Goal: Check status: Check status

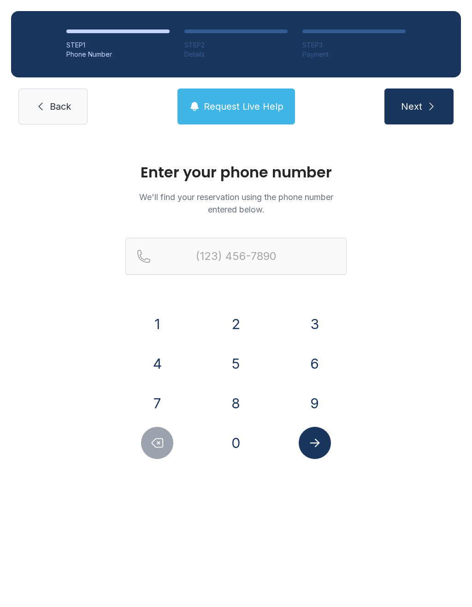
click at [234, 327] on button "2" at bounding box center [236, 324] width 32 height 32
click at [246, 364] on button "5" at bounding box center [236, 364] width 32 height 32
click at [302, 359] on button "6" at bounding box center [315, 364] width 32 height 32
click at [232, 324] on button "2" at bounding box center [236, 324] width 32 height 32
click at [315, 361] on button "6" at bounding box center [315, 364] width 32 height 32
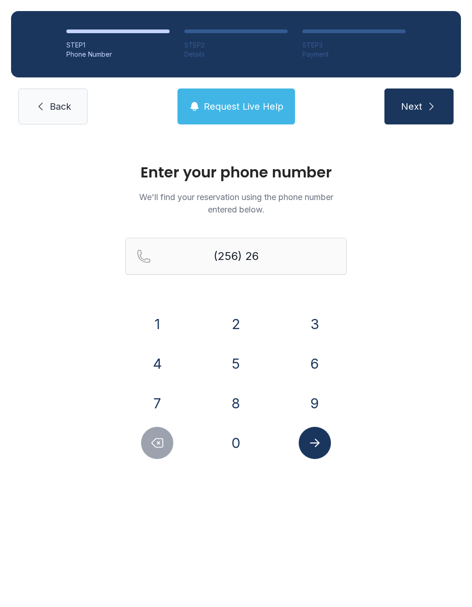
click at [321, 321] on button "3" at bounding box center [315, 324] width 32 height 32
click at [249, 405] on button "8" at bounding box center [236, 403] width 32 height 32
click at [157, 370] on button "4" at bounding box center [157, 364] width 32 height 32
click at [156, 374] on button "4" at bounding box center [157, 364] width 32 height 32
click at [237, 445] on button "0" at bounding box center [236, 443] width 32 height 32
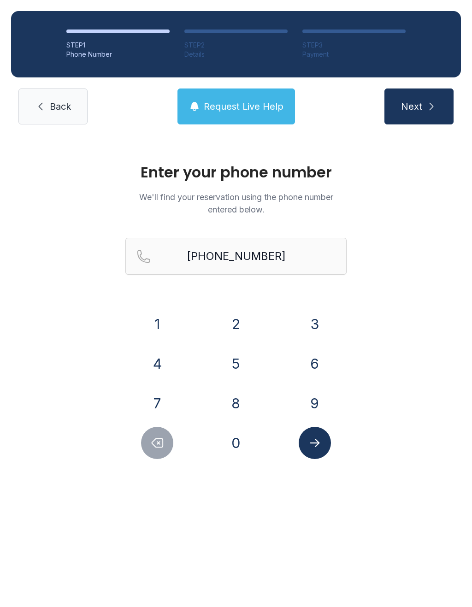
click at [315, 445] on icon "Submit lookup form" at bounding box center [315, 443] width 14 height 14
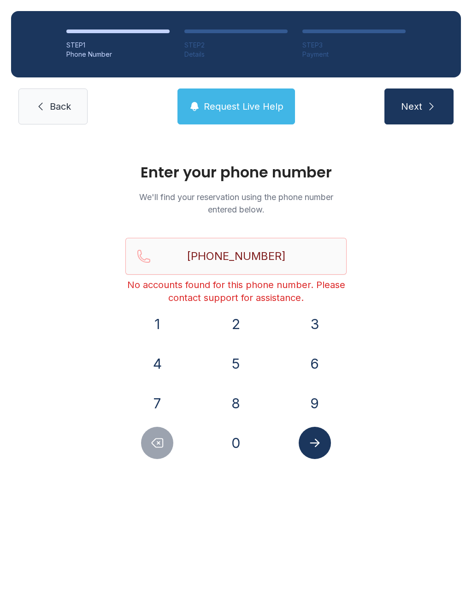
click at [314, 453] on button "Submit lookup form" at bounding box center [315, 443] width 32 height 32
click at [161, 446] on icon "Delete number" at bounding box center [157, 443] width 14 height 14
click at [161, 445] on icon "Delete number" at bounding box center [157, 443] width 14 height 14
click at [160, 443] on icon "Delete number" at bounding box center [157, 443] width 14 height 14
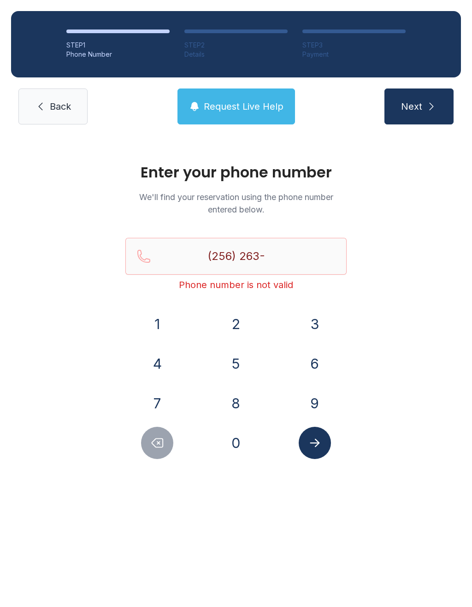
click at [161, 443] on icon "Delete number" at bounding box center [157, 443] width 14 height 14
click at [160, 442] on icon "Delete number" at bounding box center [157, 443] width 14 height 14
click at [163, 457] on button "Delete number" at bounding box center [157, 443] width 32 height 32
click at [164, 457] on button "Delete number" at bounding box center [157, 443] width 32 height 32
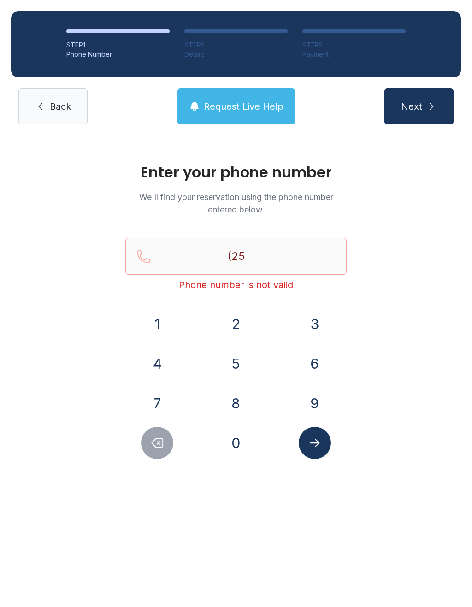
type input "(2"
click at [162, 454] on button "Delete number" at bounding box center [157, 443] width 32 height 32
click at [234, 316] on button "2" at bounding box center [236, 324] width 32 height 32
click at [228, 358] on button "5" at bounding box center [236, 364] width 32 height 32
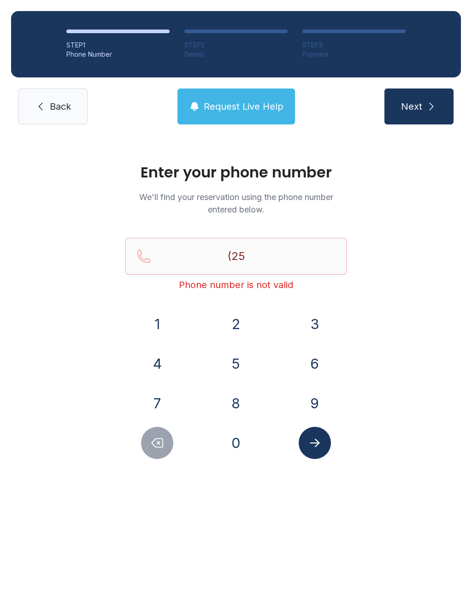
click at [298, 349] on div "6" at bounding box center [315, 364] width 64 height 32
click at [303, 359] on button "6" at bounding box center [315, 364] width 32 height 32
click at [159, 457] on button "Delete number" at bounding box center [157, 443] width 32 height 32
click at [162, 460] on div "Enter your phone number We'll find your reservation using the phone number ente…" at bounding box center [236, 316] width 472 height 361
click at [156, 453] on button "Delete number" at bounding box center [157, 443] width 32 height 32
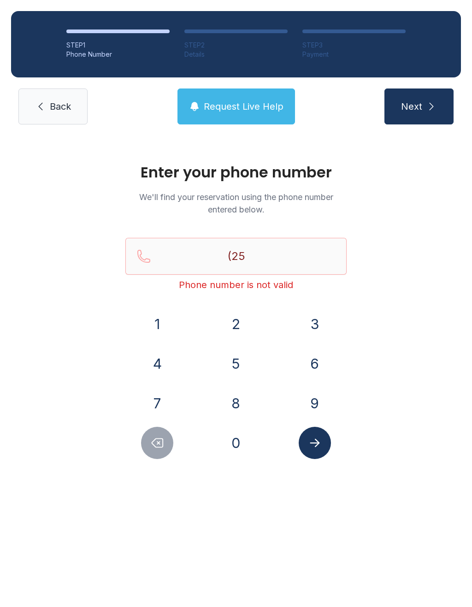
type input "(2"
click at [155, 453] on button "Delete number" at bounding box center [157, 443] width 32 height 32
click at [236, 323] on button "2" at bounding box center [236, 324] width 32 height 32
click at [230, 368] on button "5" at bounding box center [236, 364] width 32 height 32
click at [310, 353] on button "6" at bounding box center [315, 364] width 32 height 32
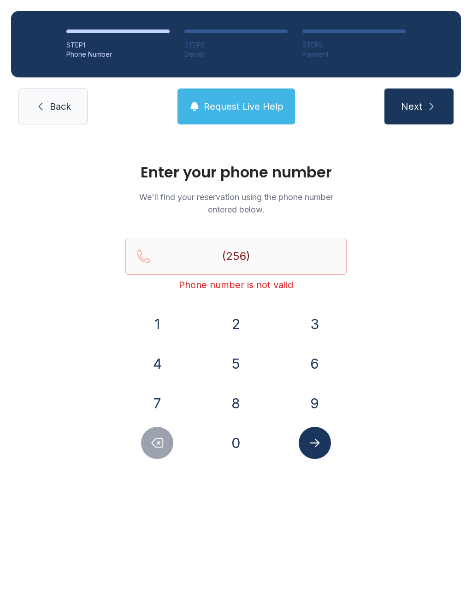
click at [145, 452] on button "Delete number" at bounding box center [157, 443] width 32 height 32
click at [152, 446] on icon "Delete number" at bounding box center [157, 443] width 14 height 14
type input "(2"
click at [166, 454] on button "Delete number" at bounding box center [157, 443] width 32 height 32
click at [238, 327] on button "2" at bounding box center [236, 324] width 32 height 32
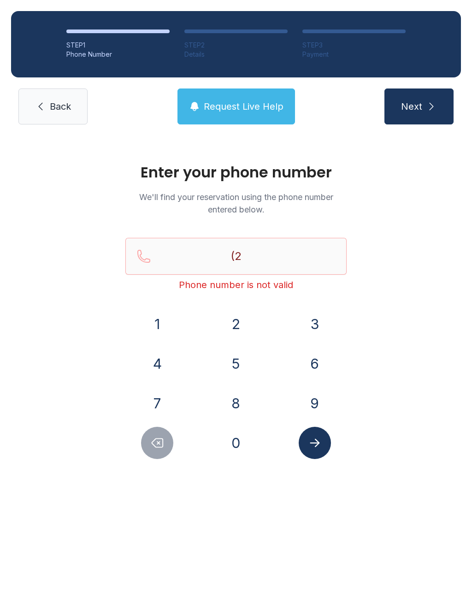
click at [241, 367] on button "5" at bounding box center [236, 364] width 32 height 32
click at [313, 368] on button "6" at bounding box center [315, 364] width 32 height 32
click at [241, 327] on button "2" at bounding box center [236, 324] width 32 height 32
click at [322, 371] on button "6" at bounding box center [315, 364] width 32 height 32
click at [307, 334] on button "3" at bounding box center [315, 324] width 32 height 32
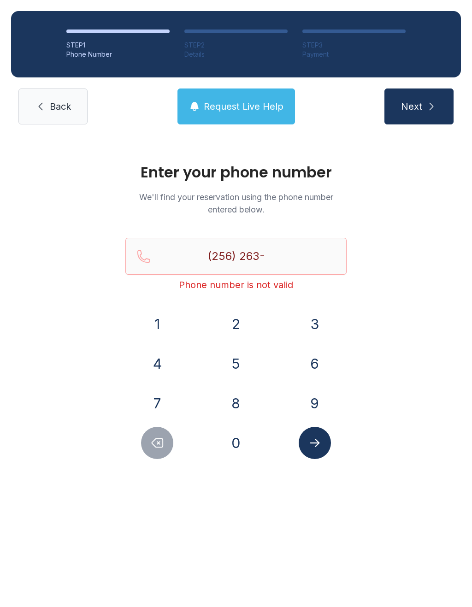
click at [241, 405] on button "8" at bounding box center [236, 403] width 32 height 32
click at [160, 363] on button "4" at bounding box center [157, 364] width 32 height 32
click at [243, 447] on button "0" at bounding box center [236, 443] width 32 height 32
type input "[PHONE_NUMBER]"
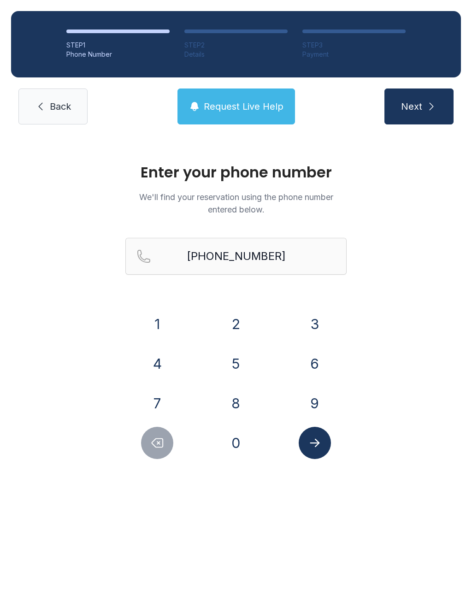
click at [319, 437] on icon "Submit lookup form" at bounding box center [315, 443] width 14 height 14
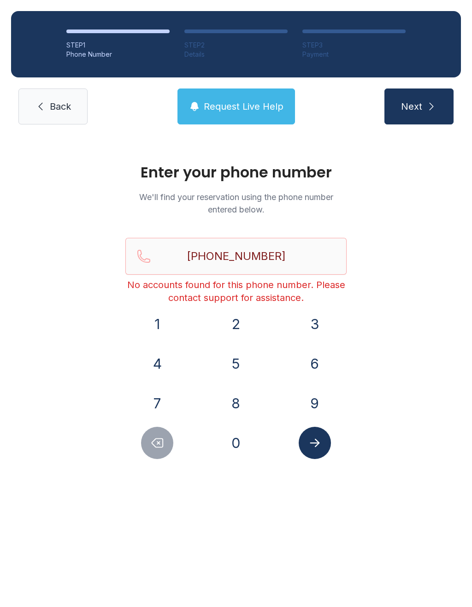
click at [45, 107] on icon at bounding box center [40, 106] width 11 height 11
